Goal: Transaction & Acquisition: Book appointment/travel/reservation

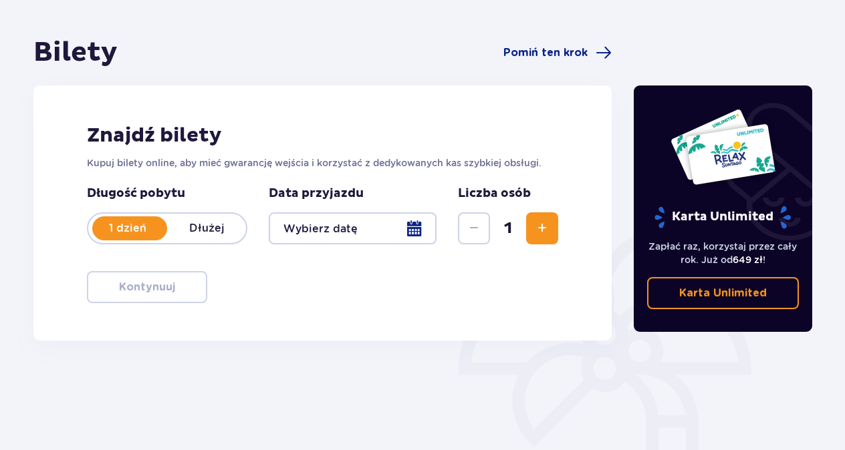
scroll to position [134, 0]
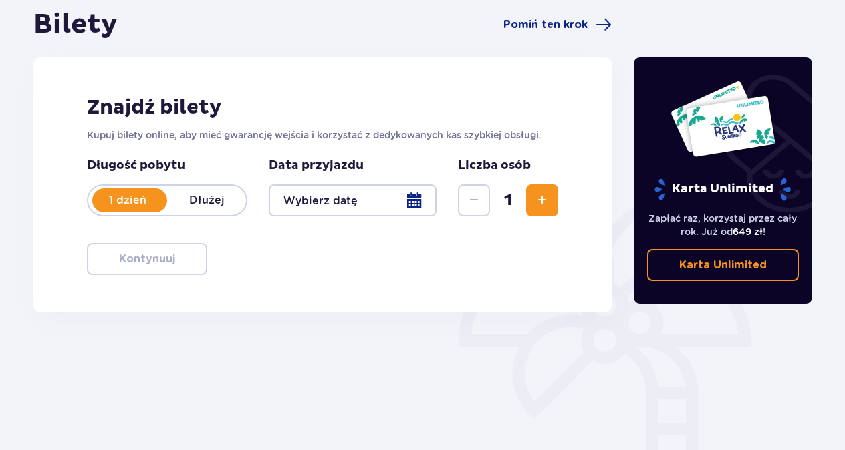
click at [343, 196] on div at bounding box center [353, 200] width 168 height 32
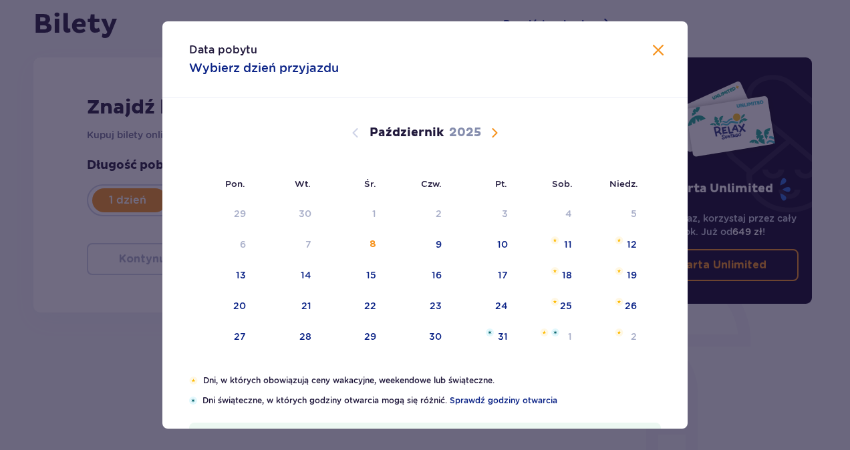
click at [762, 380] on div "Data pobytu Wybierz dzień przyjazdu Pon. Wt. Śr. Czw. Pt. Sob. [GEOGRAPHIC_DATA…" at bounding box center [425, 225] width 850 height 450
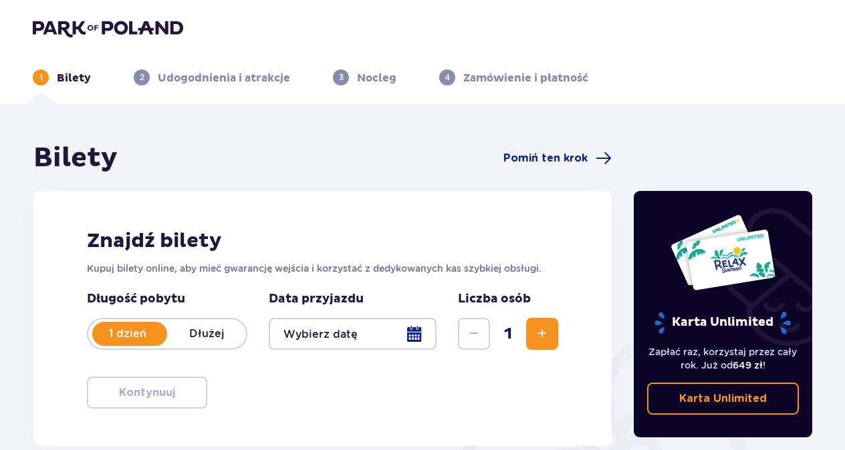
click at [102, 21] on img at bounding box center [108, 28] width 150 height 19
